Goal: Transaction & Acquisition: Purchase product/service

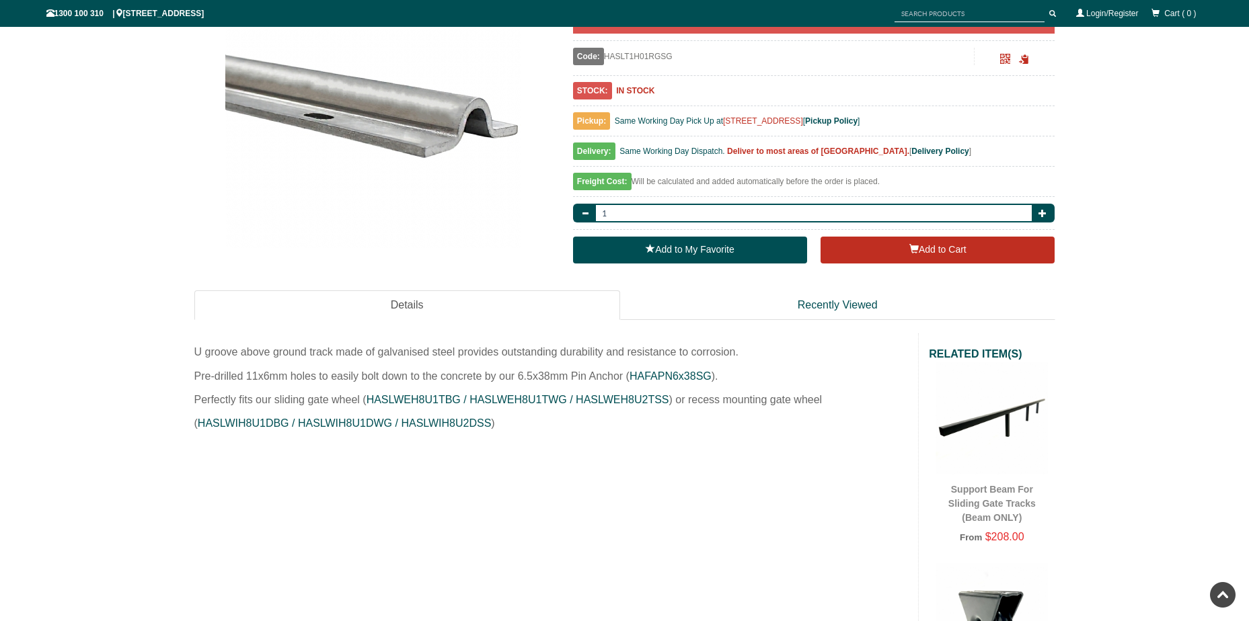
scroll to position [269, 0]
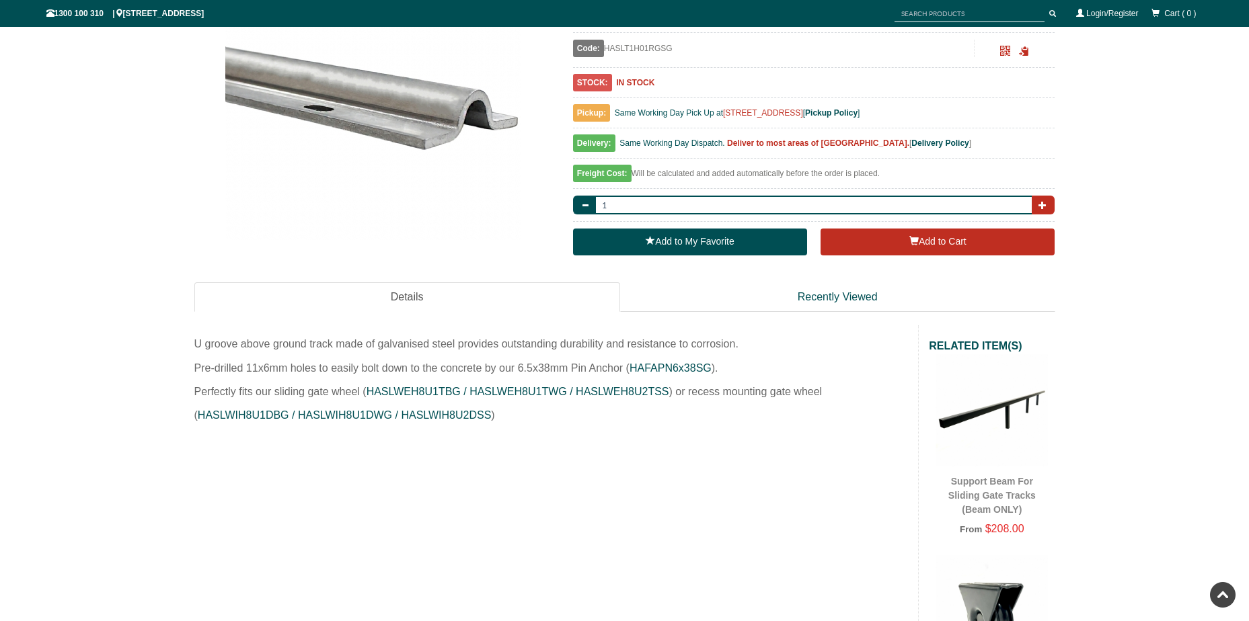
click at [1040, 206] on span "button" at bounding box center [1042, 205] width 8 height 8
click at [590, 208] on button "button" at bounding box center [585, 205] width 24 height 19
type input "1"
click at [670, 364] on link "HAFAPN6x38SG" at bounding box center [670, 367] width 82 height 11
